Goal: Navigation & Orientation: Find specific page/section

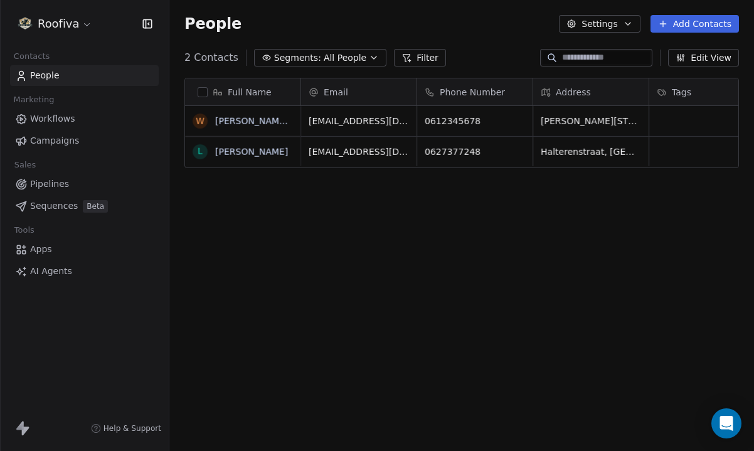
scroll to position [397, 585]
click at [68, 29] on html "Roofiva Contacts People Marketing Workflows Campaigns Sales Pipelines Sequences…" at bounding box center [377, 225] width 754 height 451
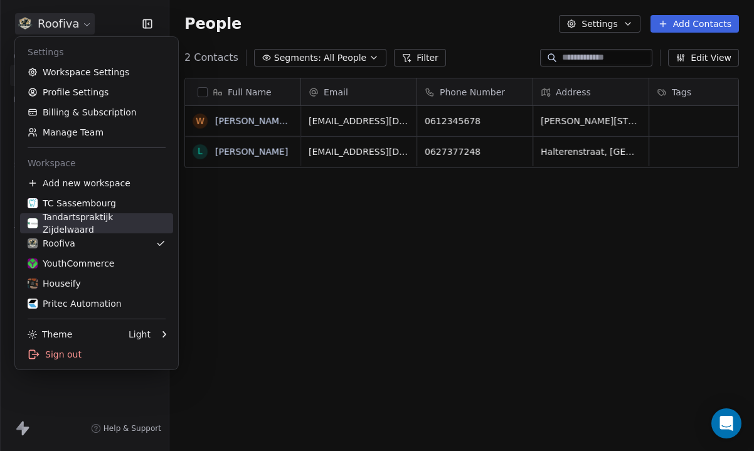
click at [112, 218] on div "Tandartspraktijk Zijdelwaard" at bounding box center [97, 223] width 138 height 25
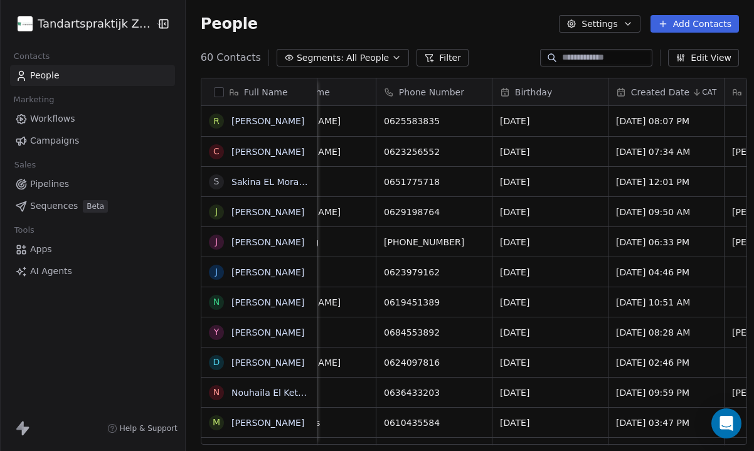
scroll to position [0, 558]
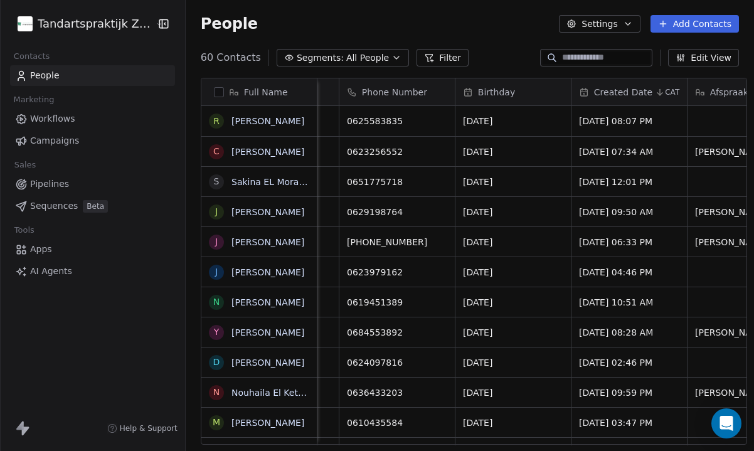
click at [86, 31] on html "Tandartspraktijk Zijdelwaard Contacts People Marketing Workflows Campaigns Sale…" at bounding box center [377, 225] width 754 height 451
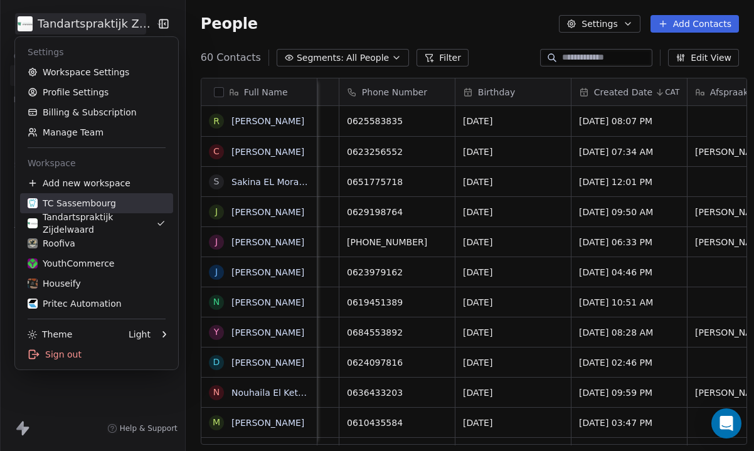
click at [84, 199] on div "TC Sassembourg" at bounding box center [72, 203] width 88 height 13
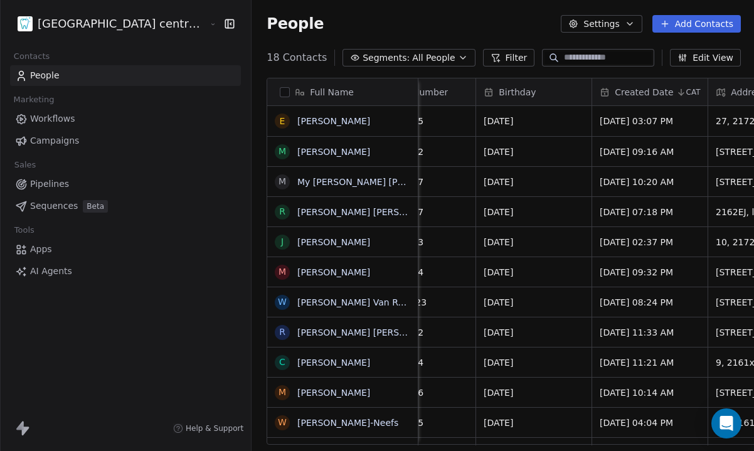
scroll to position [0, 425]
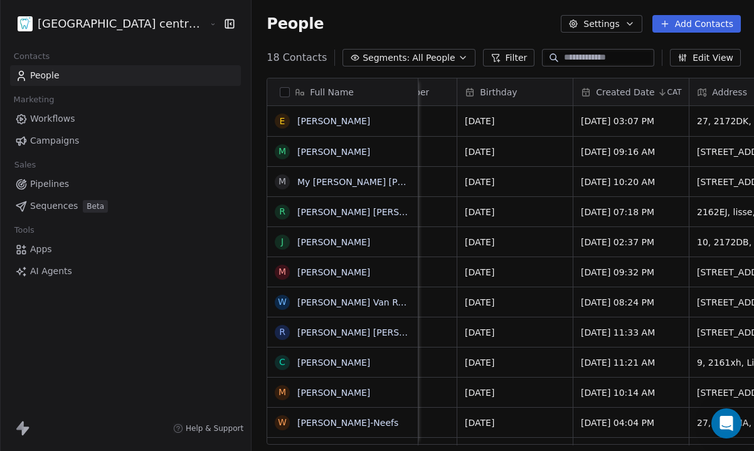
click at [86, 31] on html "Tandheelkundig centrum Sassembourg Contacts People Marketing Workflows Campaign…" at bounding box center [377, 225] width 754 height 451
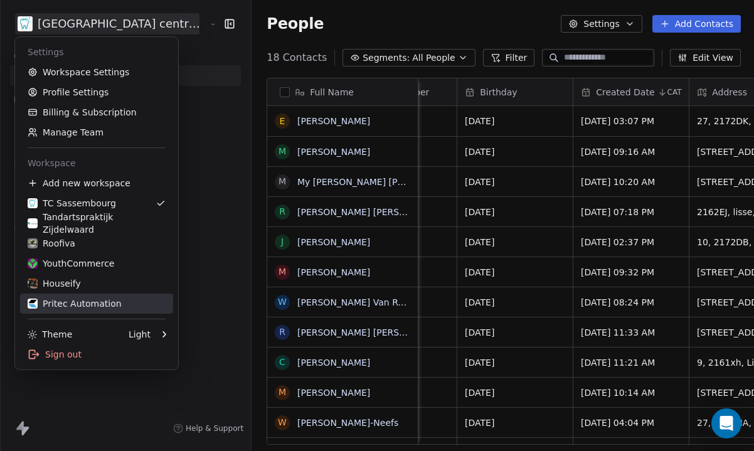
click at [78, 300] on div "Pritec Automation" at bounding box center [75, 303] width 94 height 13
